Goal: Navigation & Orientation: Find specific page/section

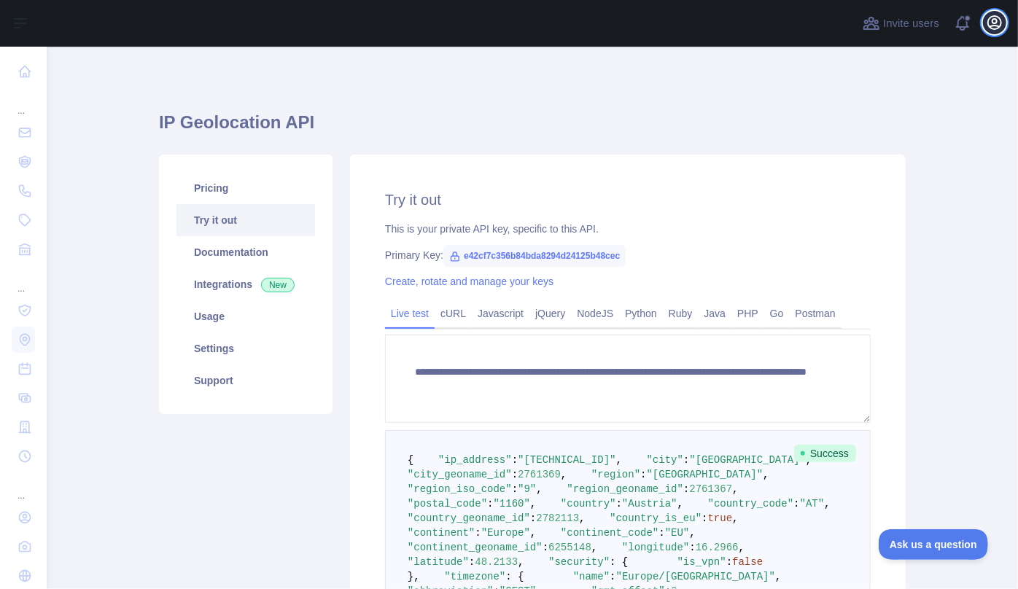
click at [988, 24] on icon "button" at bounding box center [994, 22] width 17 height 17
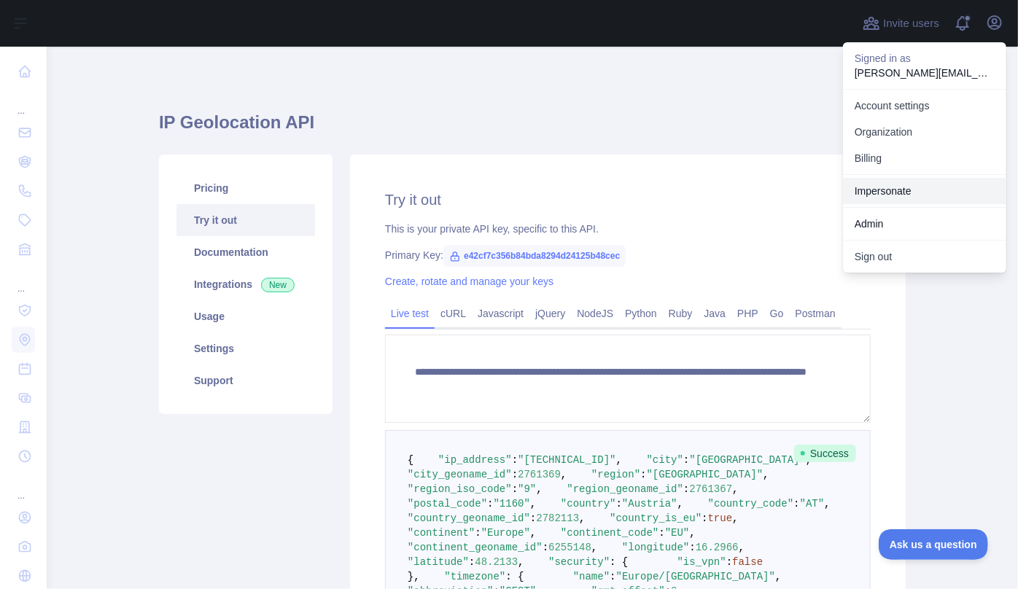
click at [901, 191] on link "Impersonate" at bounding box center [924, 191] width 163 height 26
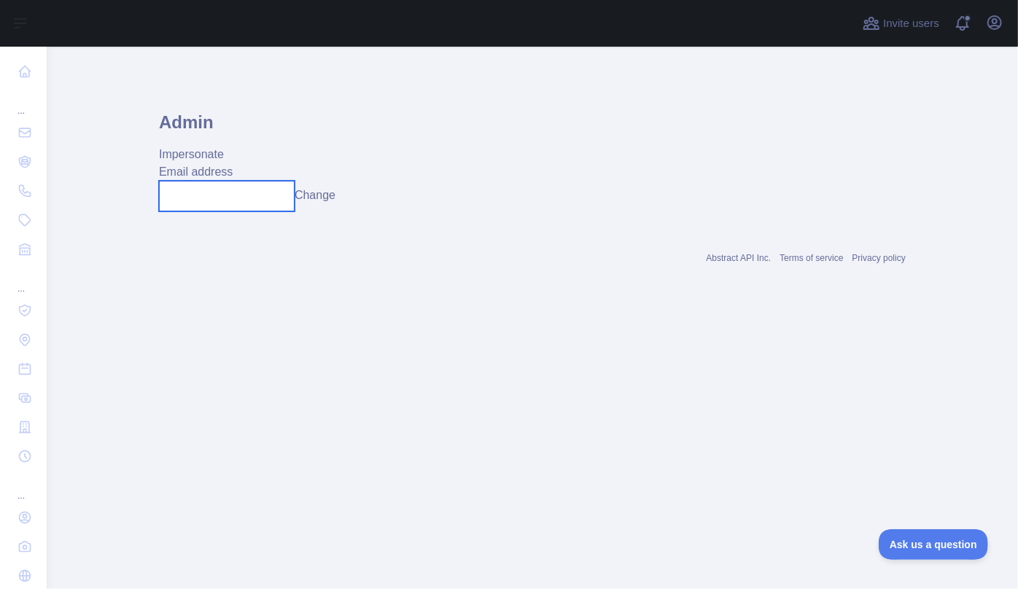
click at [280, 200] on input "text" at bounding box center [227, 196] width 136 height 31
paste input "**********"
type input "**********"
click at [335, 196] on button "Change" at bounding box center [315, 195] width 41 height 17
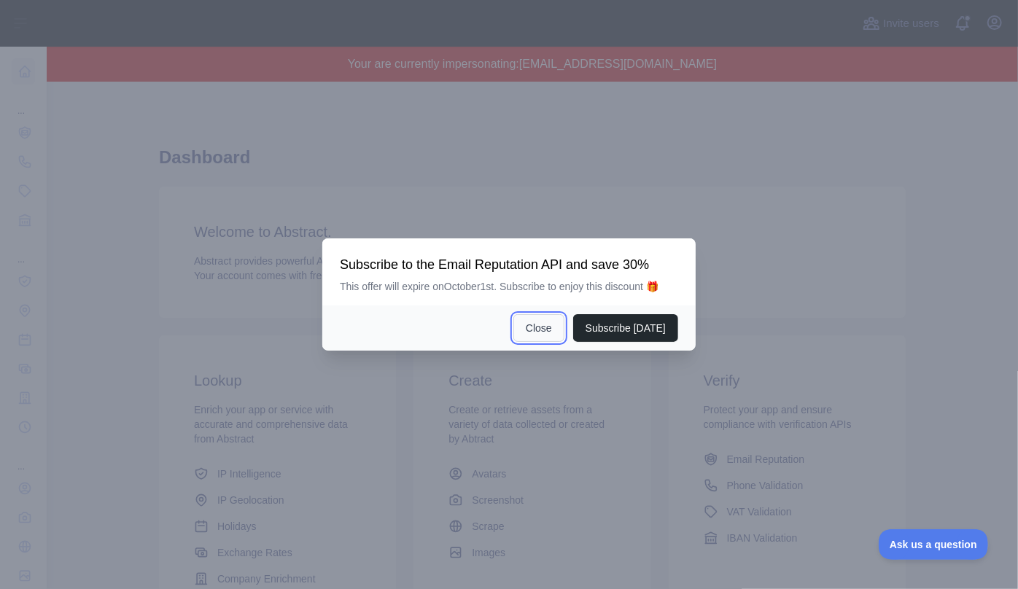
click at [544, 329] on button "Close" at bounding box center [538, 328] width 51 height 28
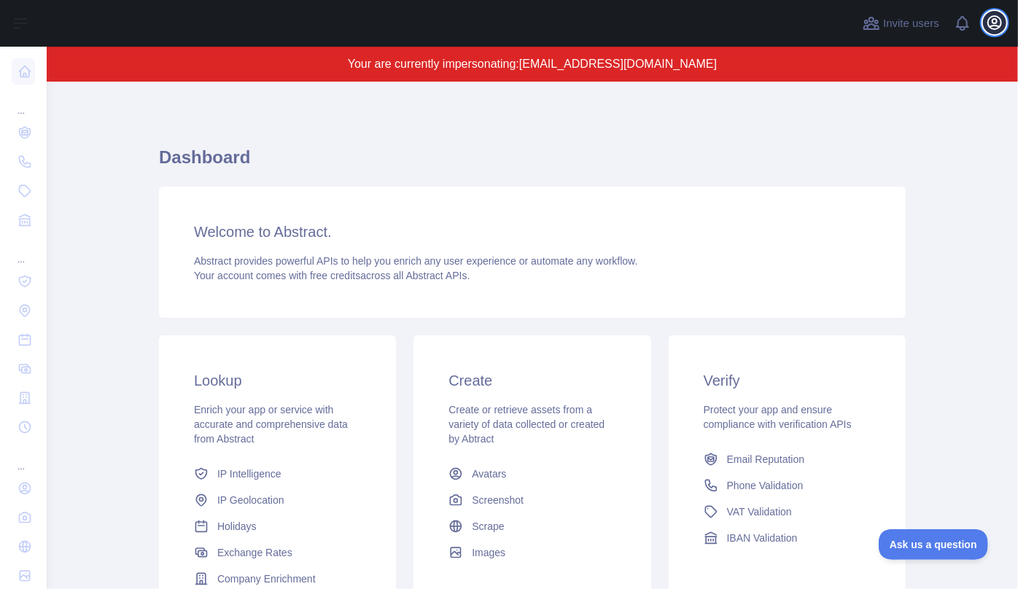
click at [994, 24] on icon "button" at bounding box center [994, 22] width 17 height 17
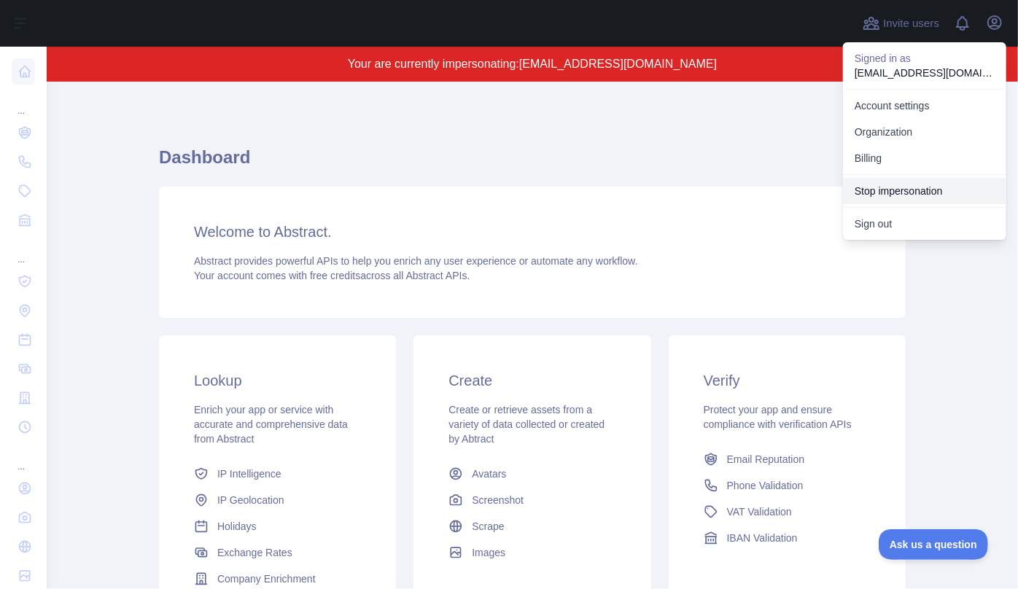
drag, startPoint x: 922, startPoint y: 189, endPoint x: 890, endPoint y: 193, distance: 33.1
click at [922, 189] on button "Stop impersonation" at bounding box center [924, 191] width 163 height 26
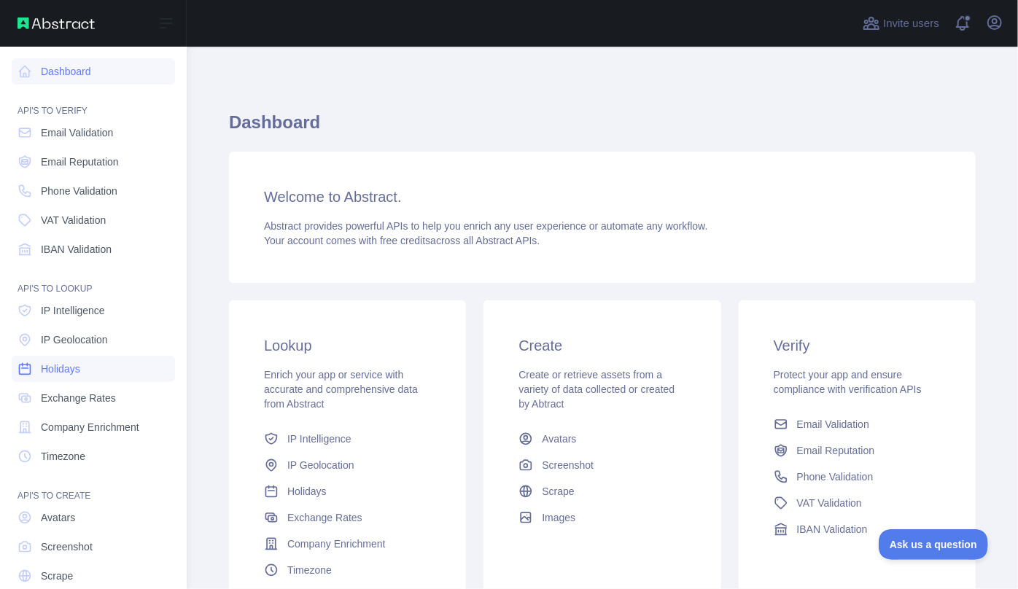
click at [66, 372] on span "Holidays" at bounding box center [60, 369] width 39 height 15
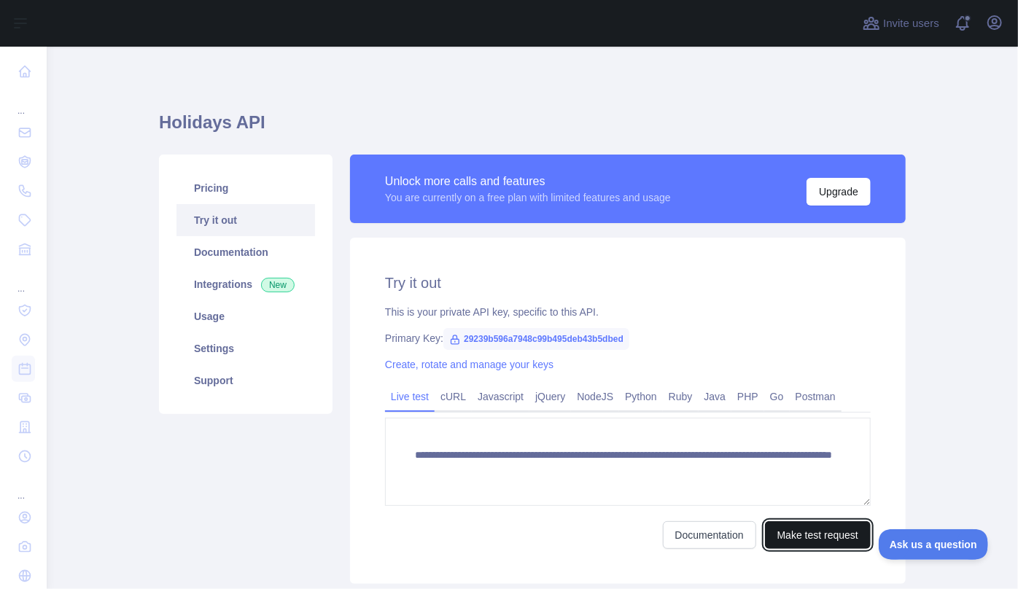
click at [828, 540] on button "Make test request" at bounding box center [818, 535] width 106 height 28
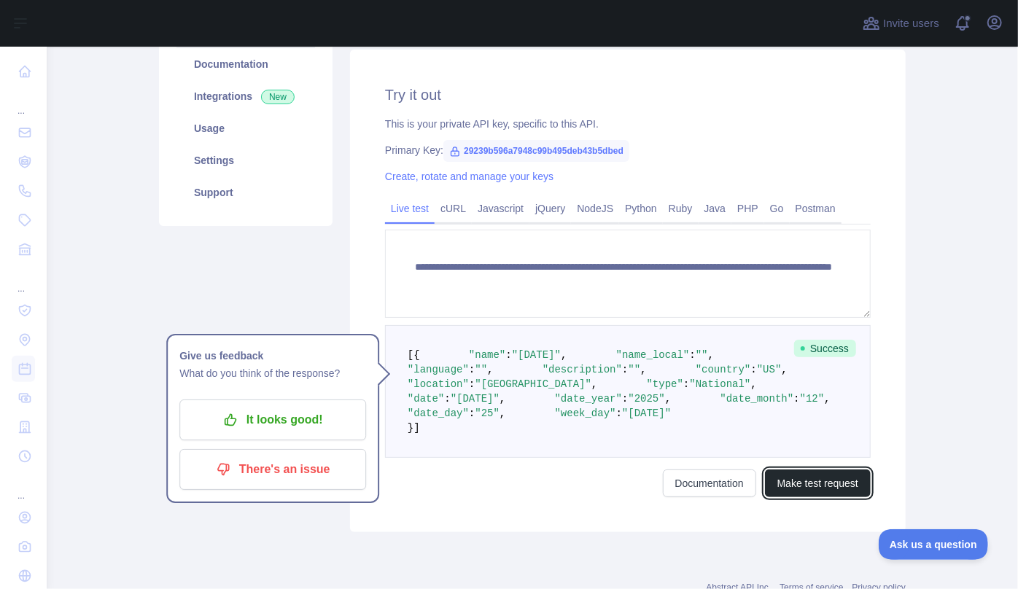
scroll to position [331, 0]
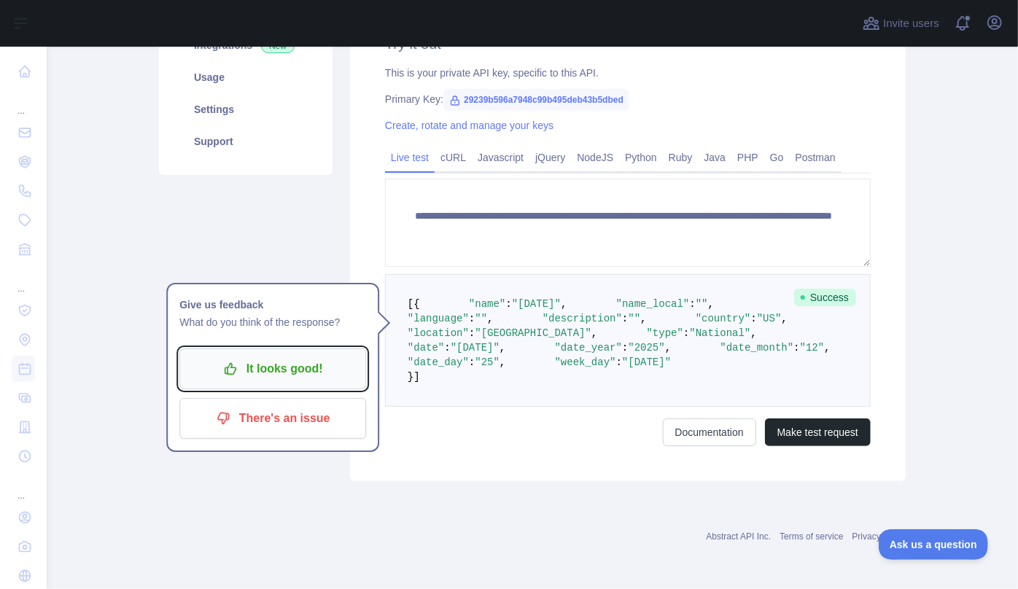
click at [263, 357] on p "It looks good!" at bounding box center [272, 369] width 165 height 25
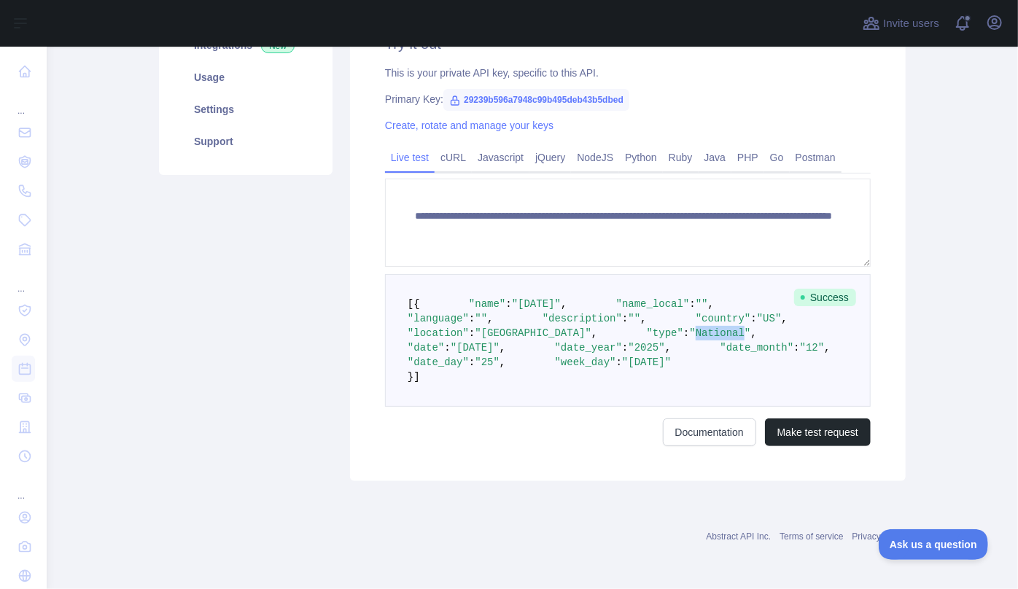
drag, startPoint x: 498, startPoint y: 327, endPoint x: 542, endPoint y: 325, distance: 43.8
click at [690, 327] on span ""National"" at bounding box center [720, 333] width 61 height 12
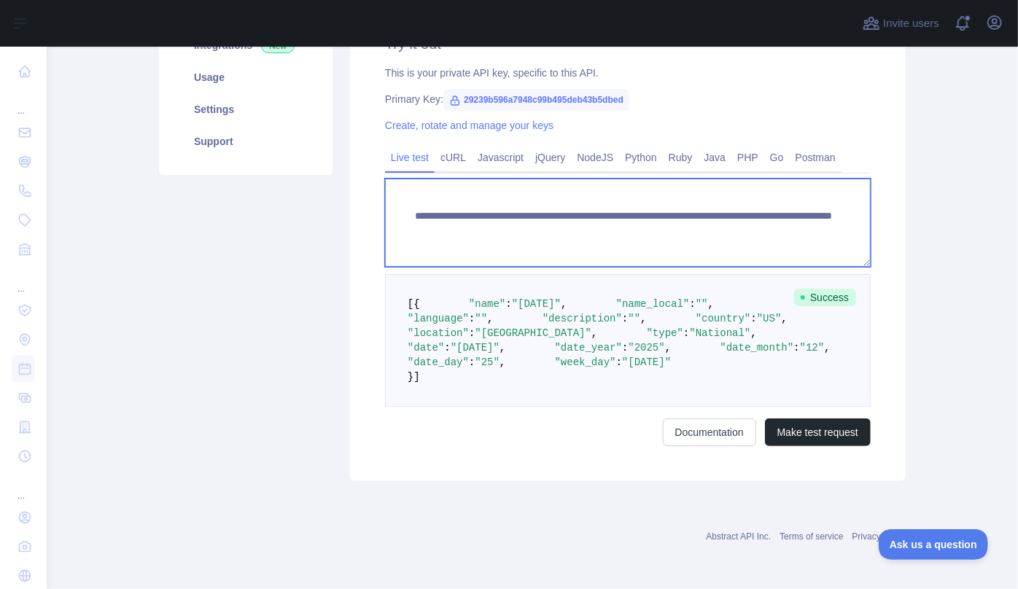
click at [434, 179] on textarea "**********" at bounding box center [628, 223] width 486 height 88
click at [689, 179] on textarea "**********" at bounding box center [628, 223] width 486 height 88
type textarea "**********"
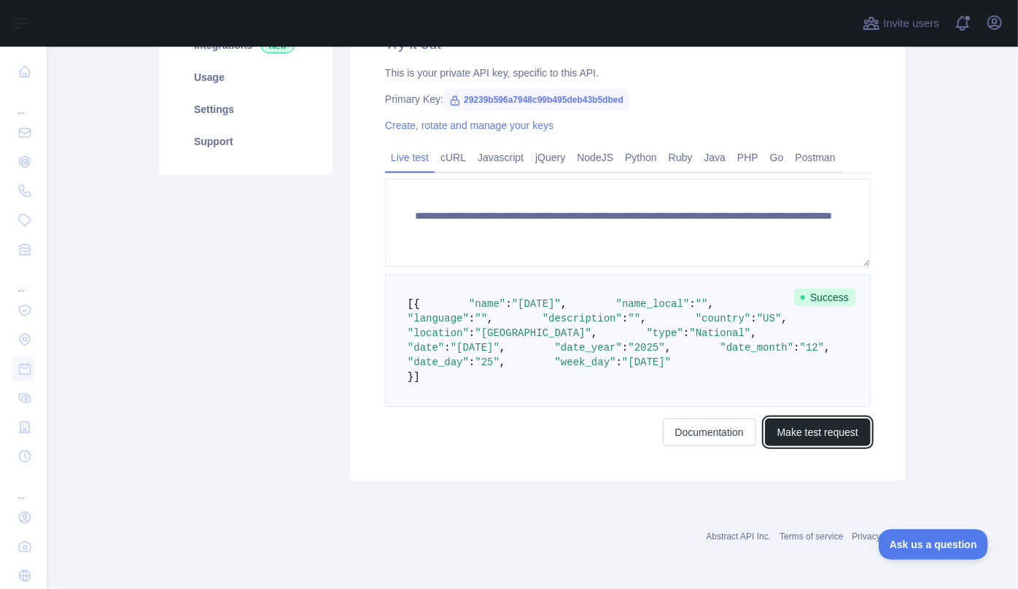
click at [810, 446] on button "Make test request" at bounding box center [818, 433] width 106 height 28
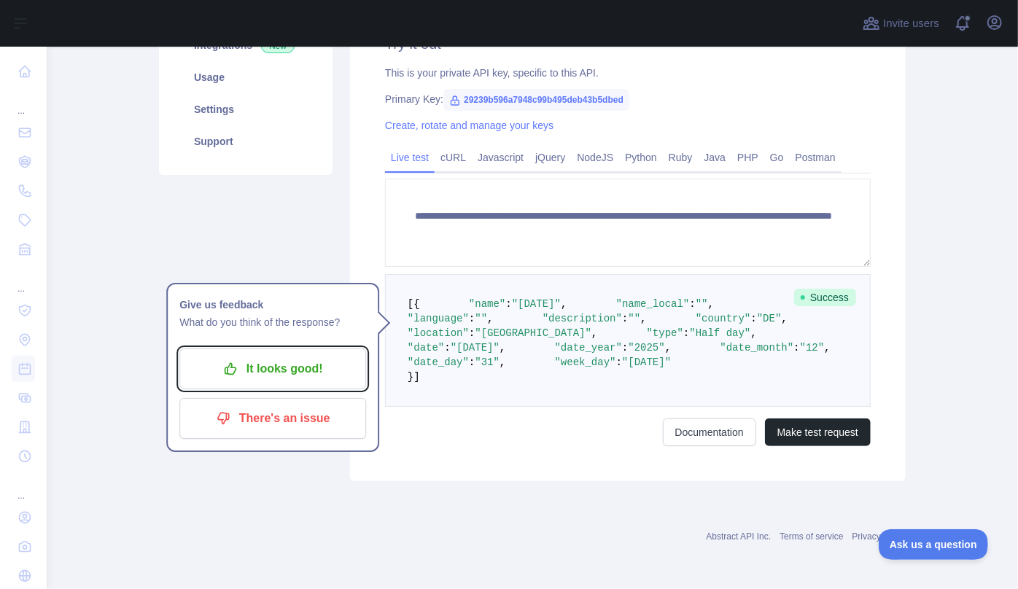
click at [278, 357] on p "It looks good!" at bounding box center [272, 369] width 165 height 25
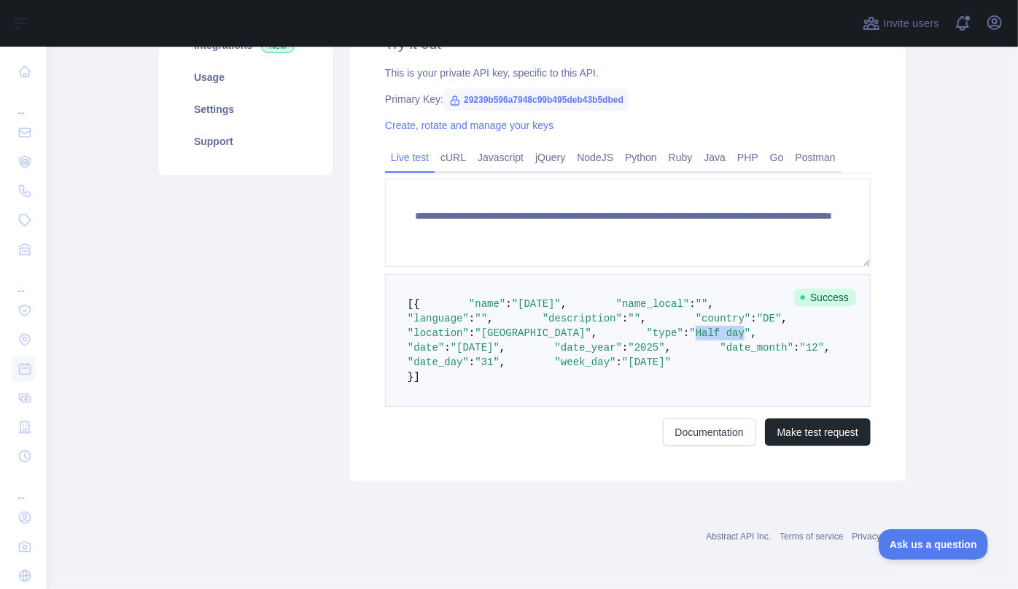
drag, startPoint x: 498, startPoint y: 327, endPoint x: 538, endPoint y: 330, distance: 40.2
click at [690, 330] on span ""Half day"" at bounding box center [720, 333] width 61 height 12
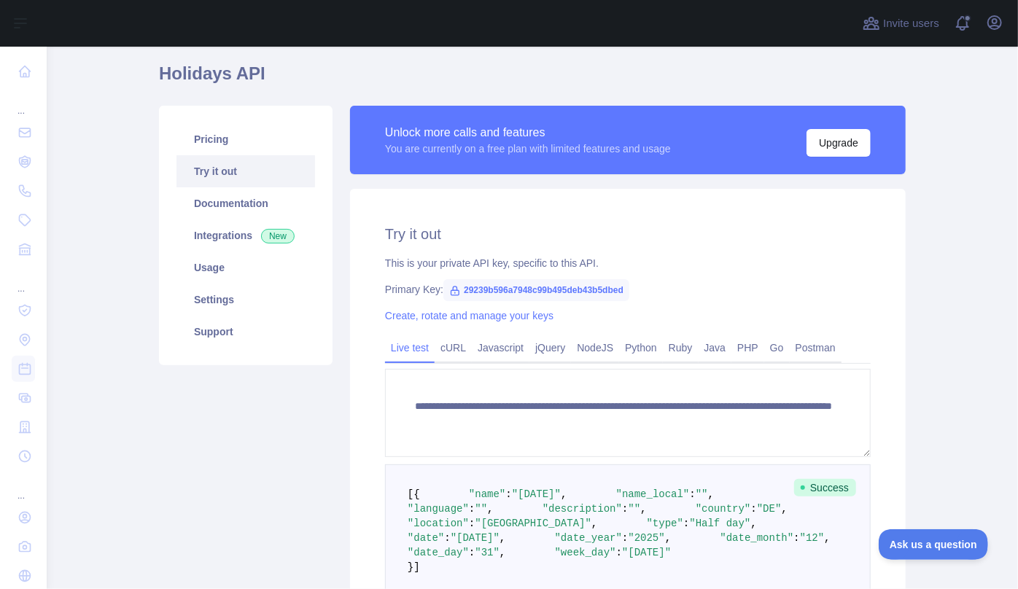
scroll to position [0, 0]
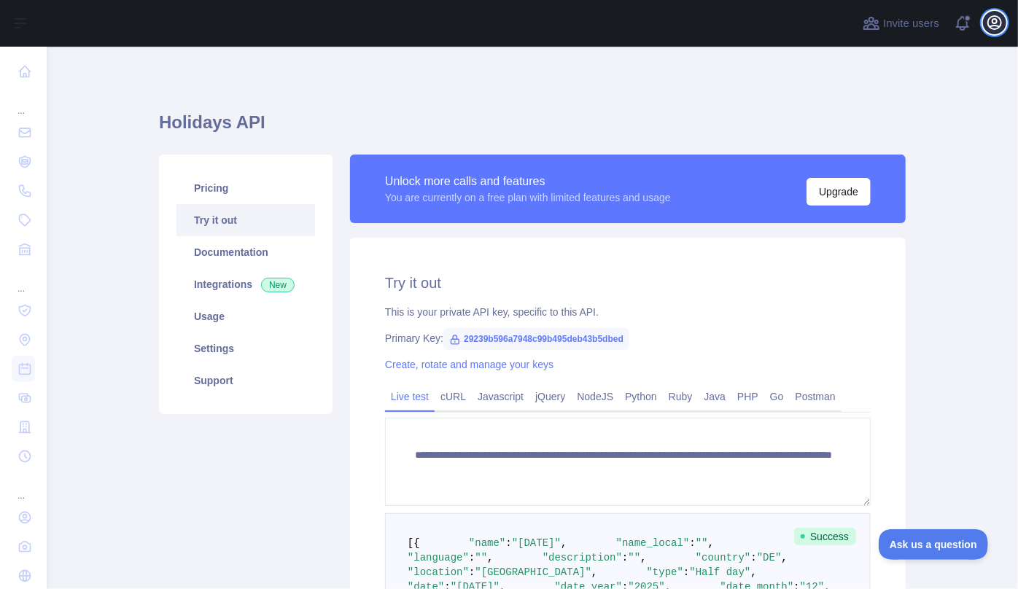
click at [996, 26] on icon "button" at bounding box center [994, 22] width 17 height 17
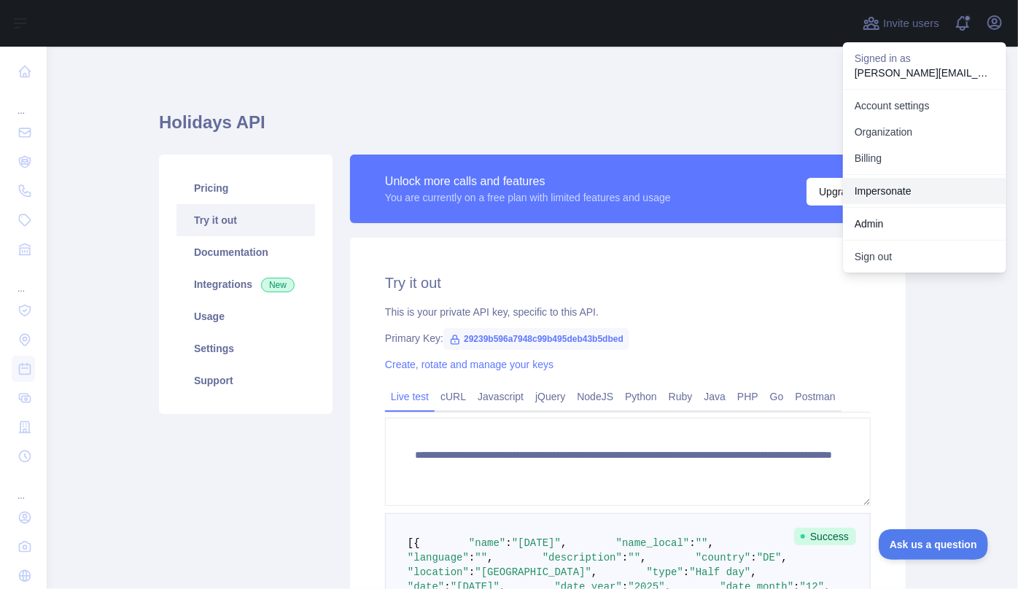
drag, startPoint x: 908, startPoint y: 186, endPoint x: 875, endPoint y: 185, distance: 32.8
click at [908, 187] on link "Impersonate" at bounding box center [924, 191] width 163 height 26
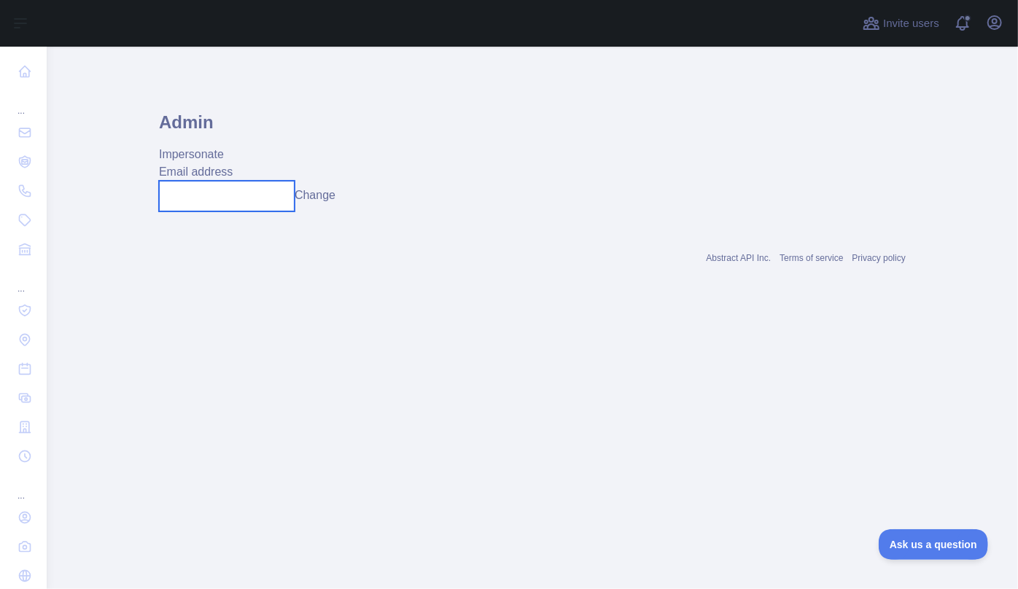
click at [200, 198] on input "text" at bounding box center [227, 196] width 136 height 31
paste input "**********"
type input "**********"
click at [336, 199] on button "Change" at bounding box center [329, 195] width 41 height 17
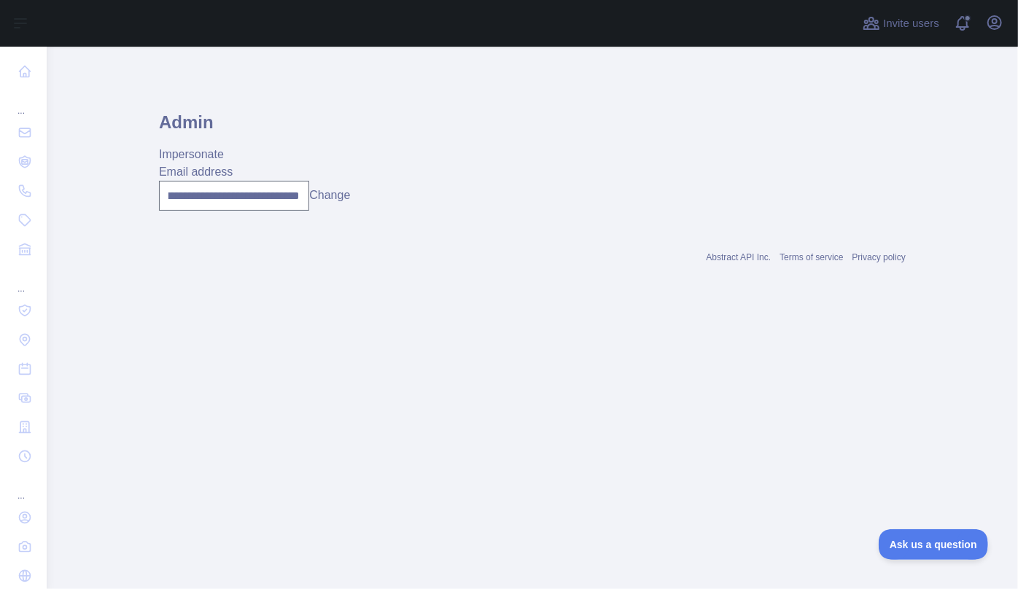
scroll to position [0, 0]
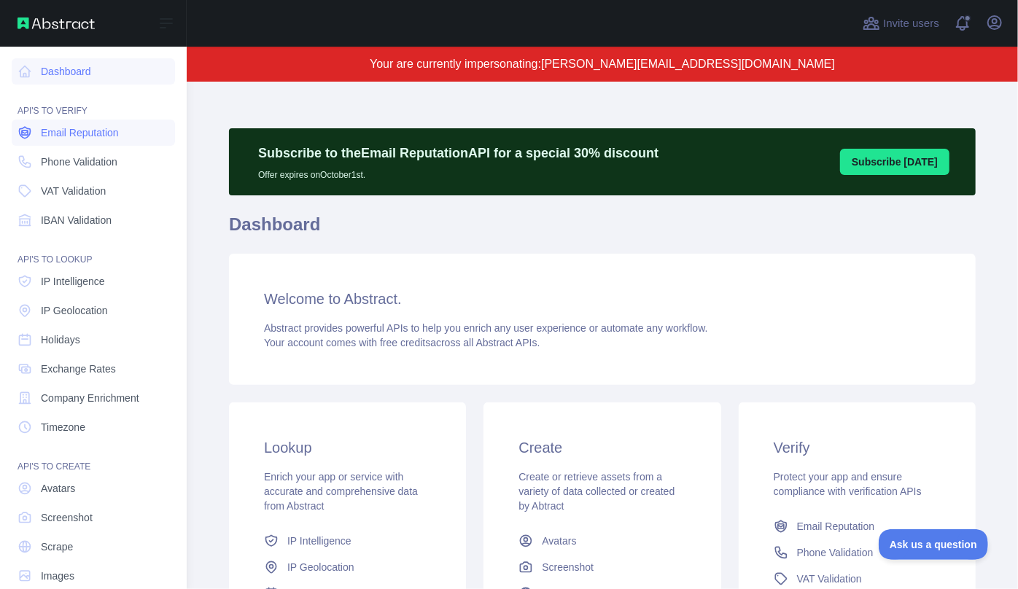
click at [104, 131] on span "Email Reputation" at bounding box center [80, 132] width 78 height 15
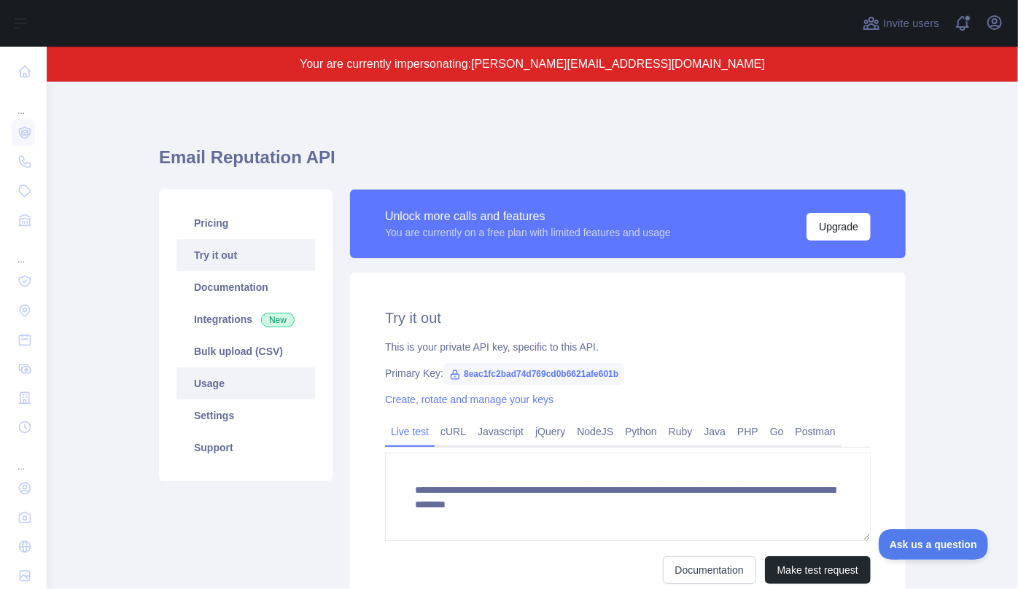
click at [227, 393] on link "Usage" at bounding box center [245, 383] width 139 height 32
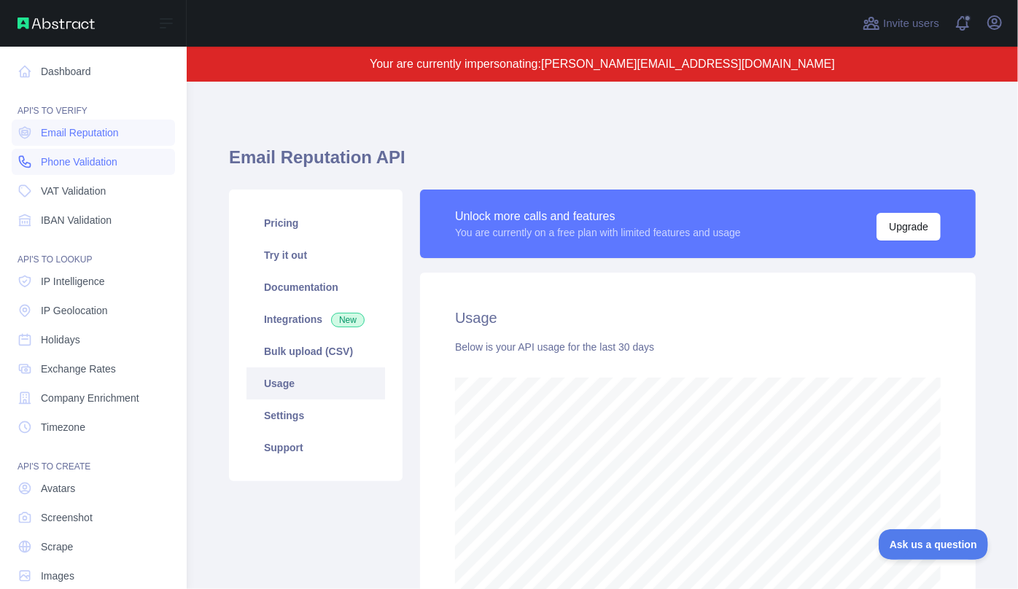
scroll to position [728657, 728344]
click at [46, 160] on span "Phone Validation" at bounding box center [79, 162] width 77 height 15
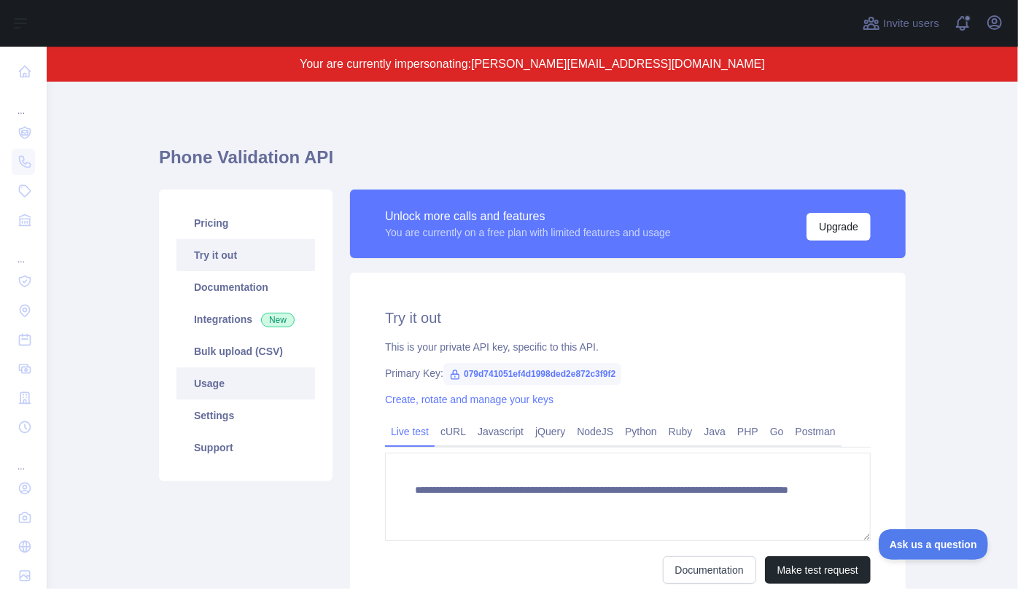
click at [233, 381] on link "Usage" at bounding box center [245, 383] width 139 height 32
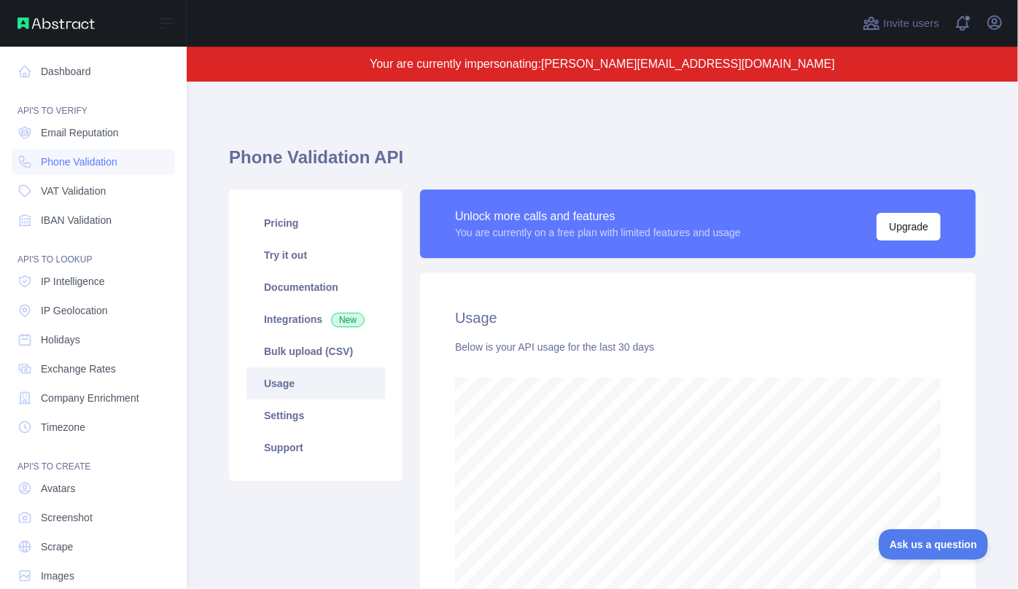
scroll to position [728657, 728344]
click at [53, 314] on span "IP Geolocation" at bounding box center [74, 310] width 67 height 15
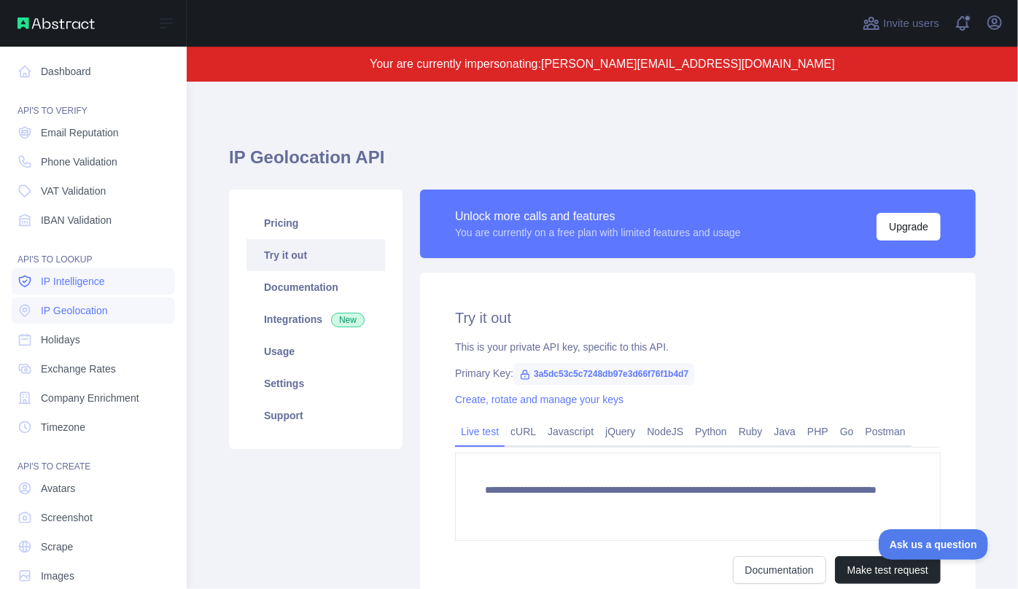
click at [63, 279] on span "IP Intelligence" at bounding box center [73, 281] width 64 height 15
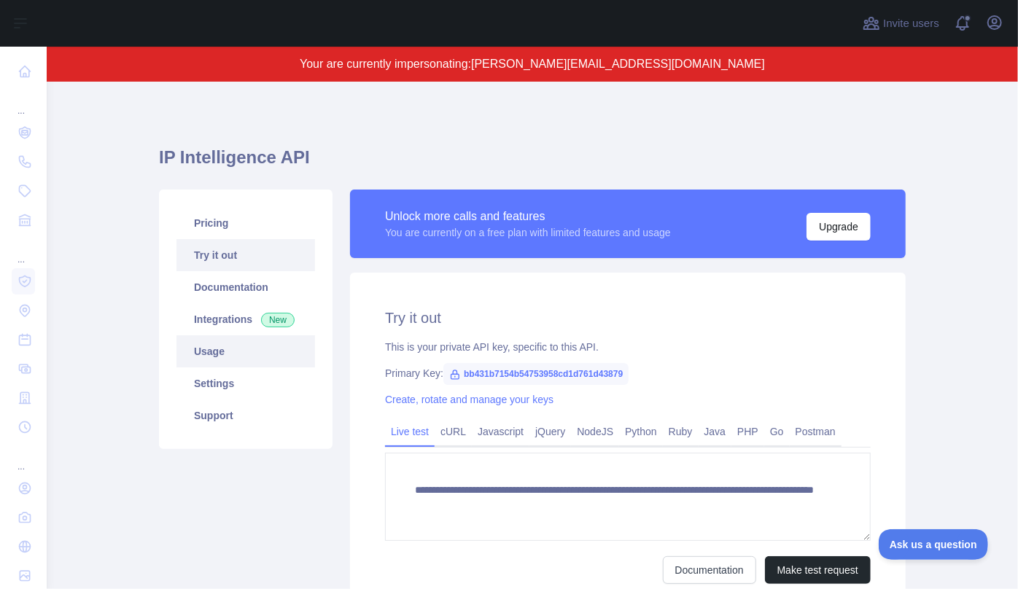
click at [252, 347] on link "Usage" at bounding box center [245, 351] width 139 height 32
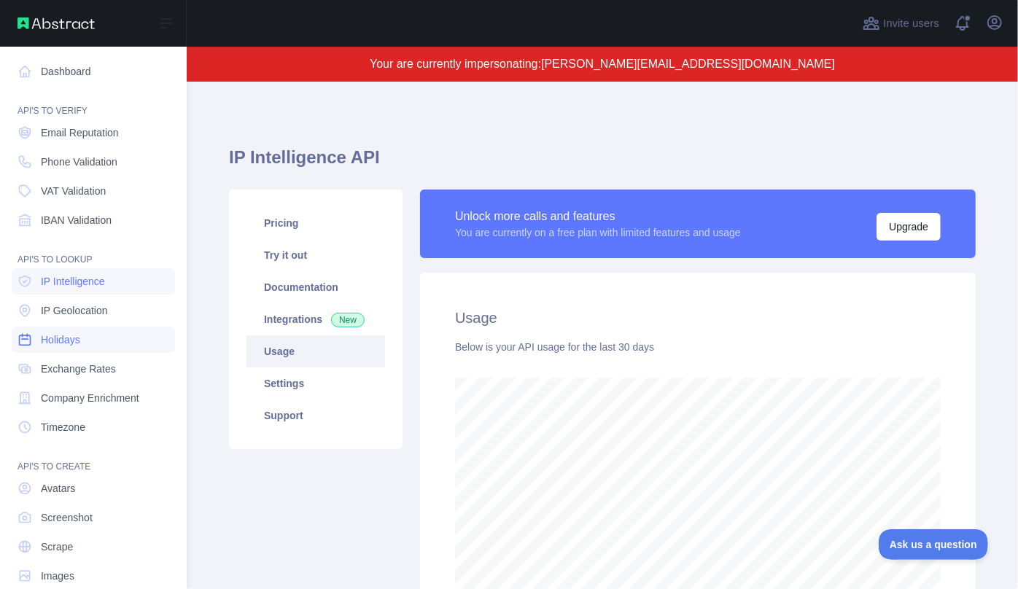
scroll to position [728657, 728344]
click at [66, 316] on span "IP Geolocation" at bounding box center [74, 310] width 67 height 15
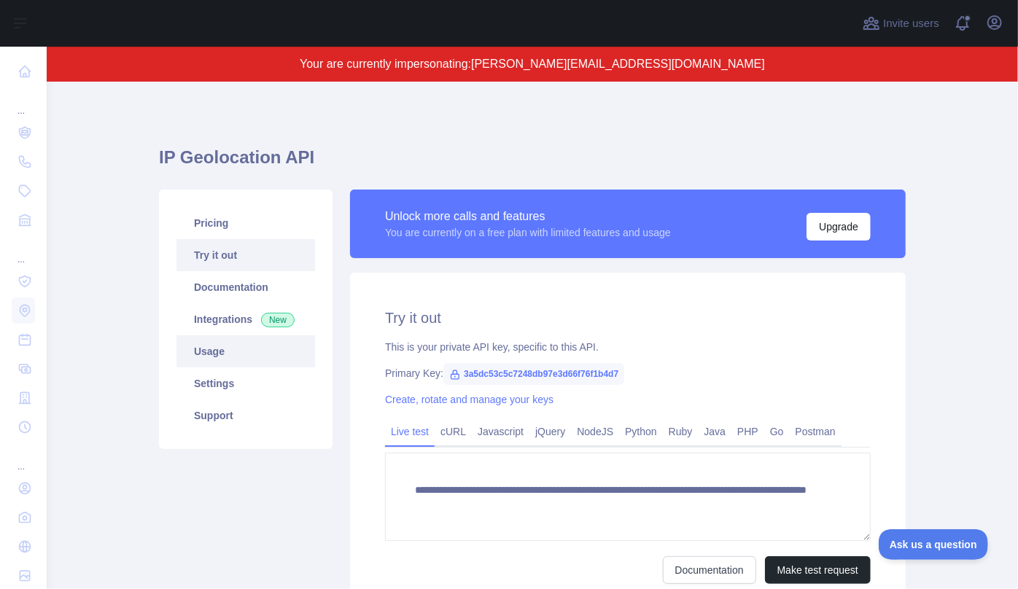
click at [232, 358] on link "Usage" at bounding box center [245, 351] width 139 height 32
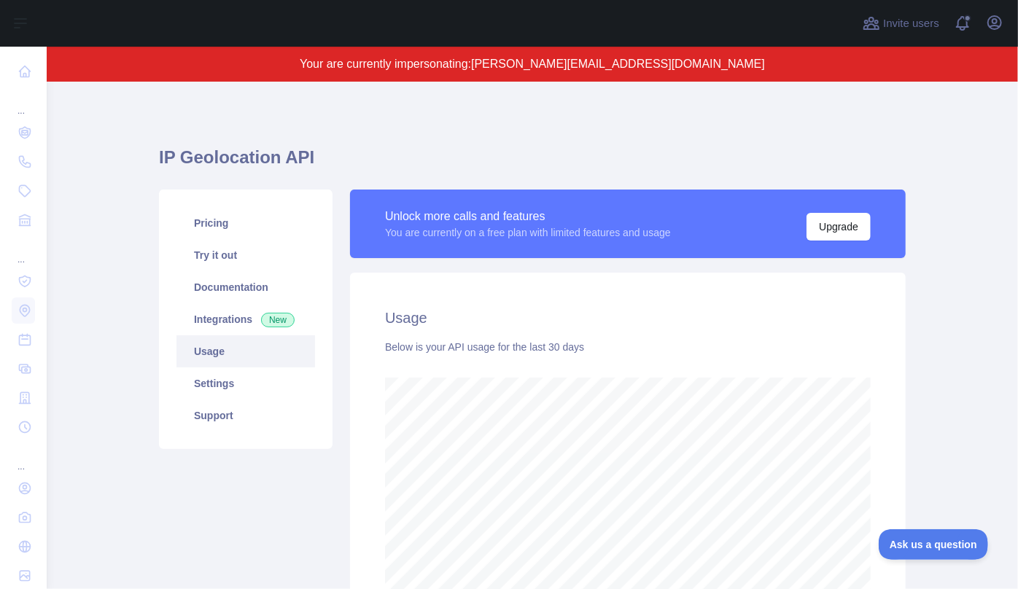
scroll to position [507, 961]
click at [992, 23] on icon "button" at bounding box center [994, 22] width 13 height 13
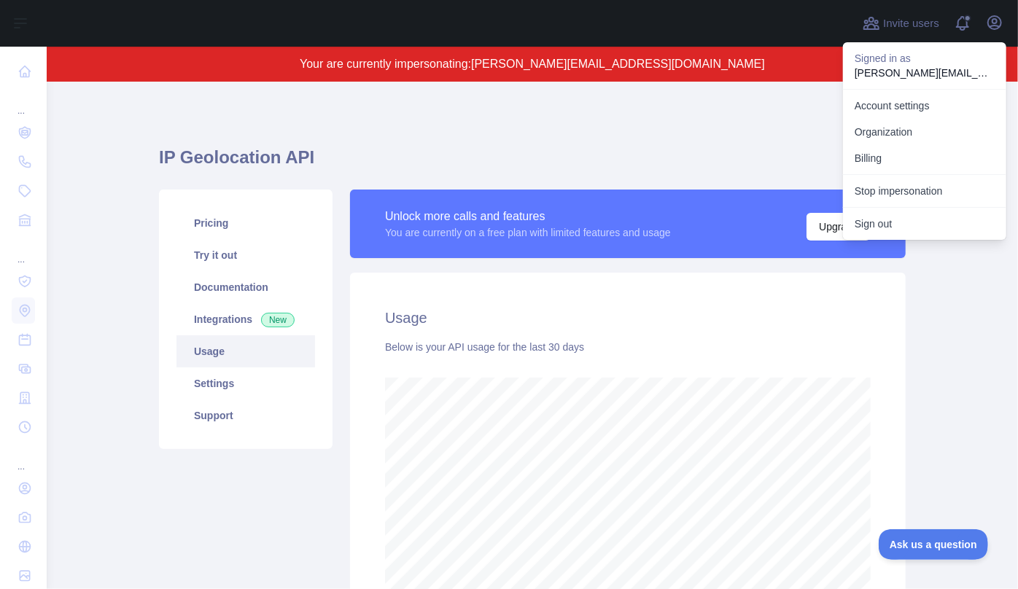
click at [918, 189] on button "Stop impersonation" at bounding box center [924, 191] width 163 height 26
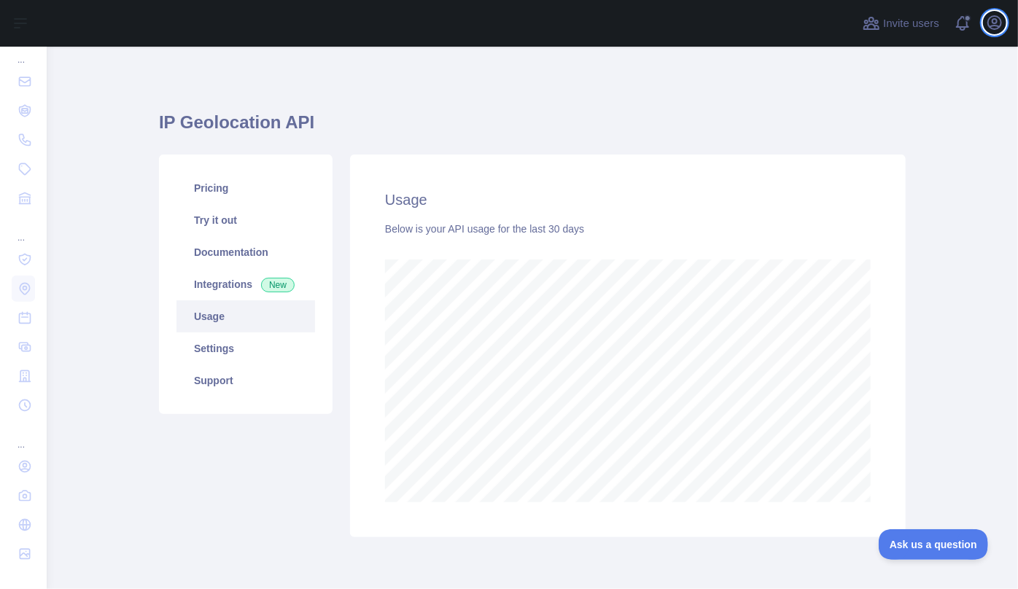
scroll to position [542, 961]
